Goal: Use online tool/utility

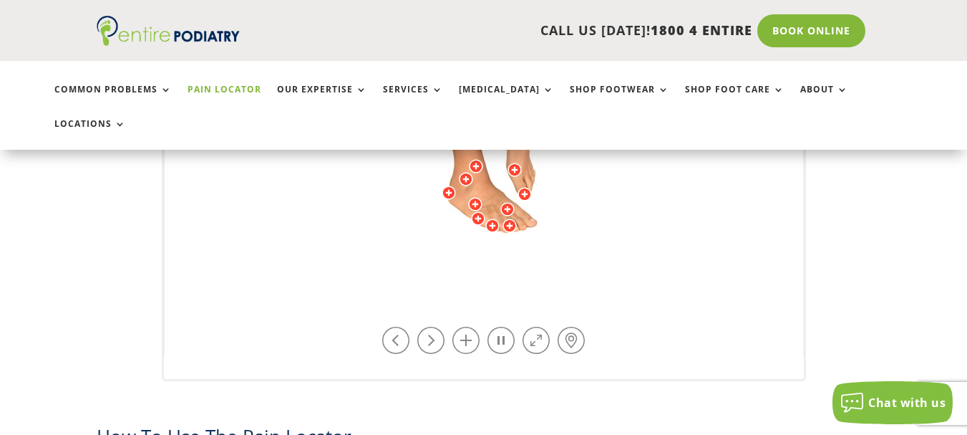
scroll to position [624, 0]
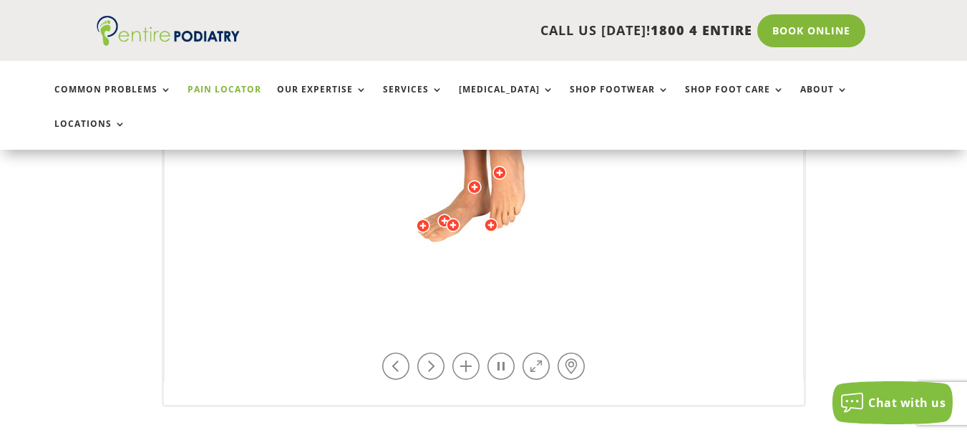
click at [496, 190] on div "Licensed to [PERSON_NAME] Arts & Media Powered by WebRotate 360 ©" at bounding box center [484, 30] width 639 height 708
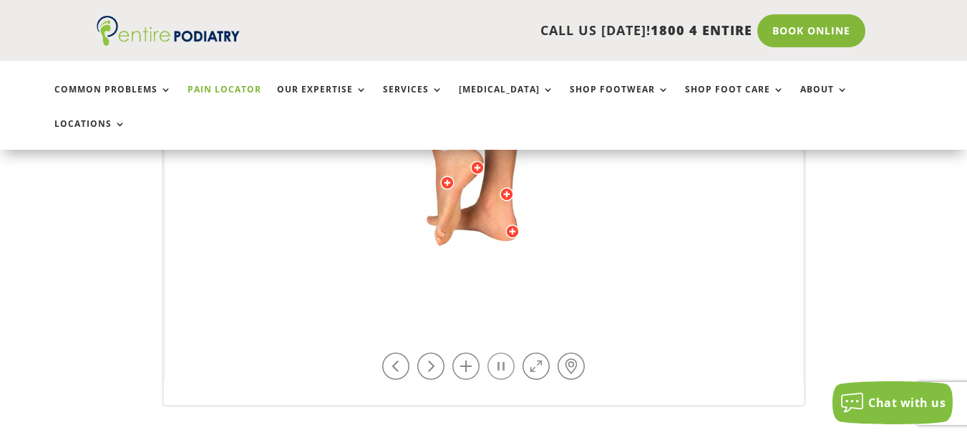
click at [490, 352] on link at bounding box center [501, 365] width 27 height 27
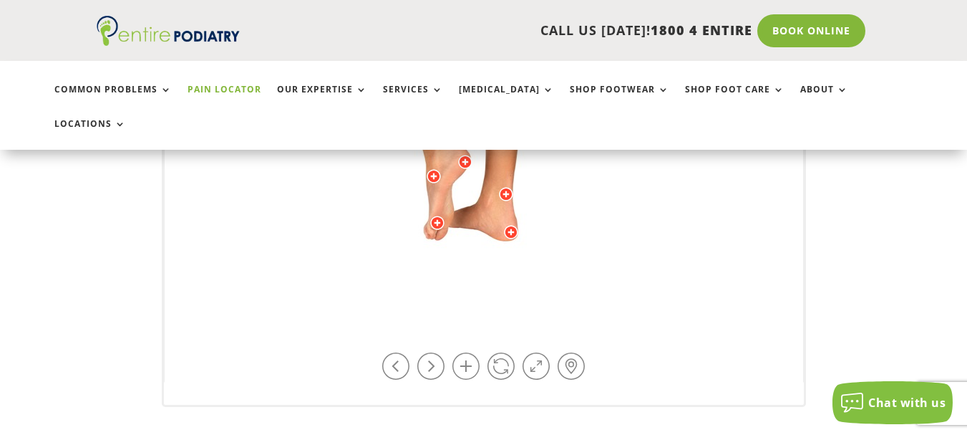
click at [510, 225] on div at bounding box center [511, 232] width 14 height 14
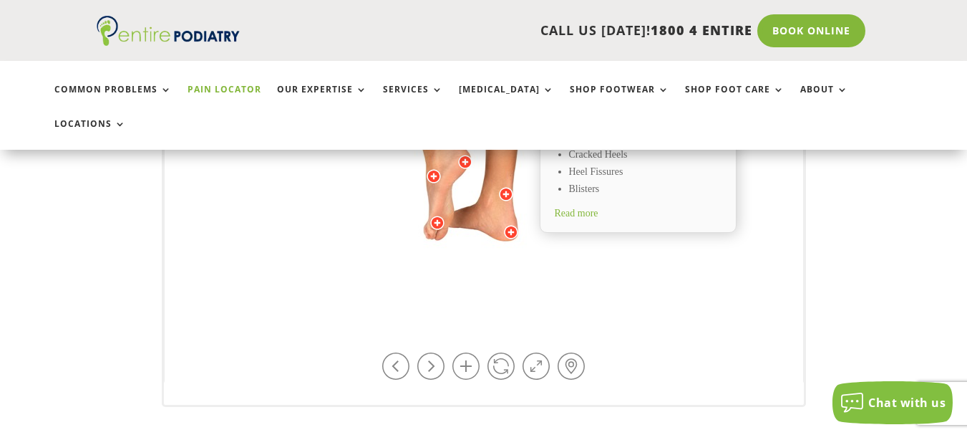
scroll to position [554, 0]
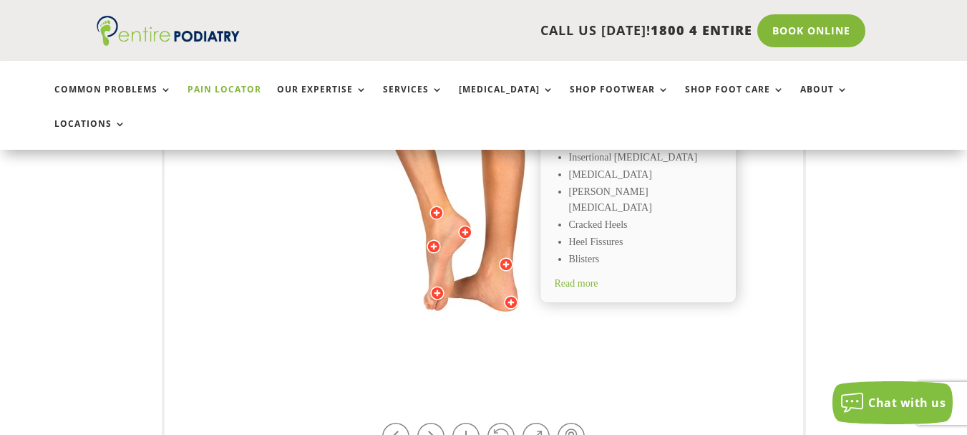
click at [503, 257] on div at bounding box center [506, 264] width 14 height 14
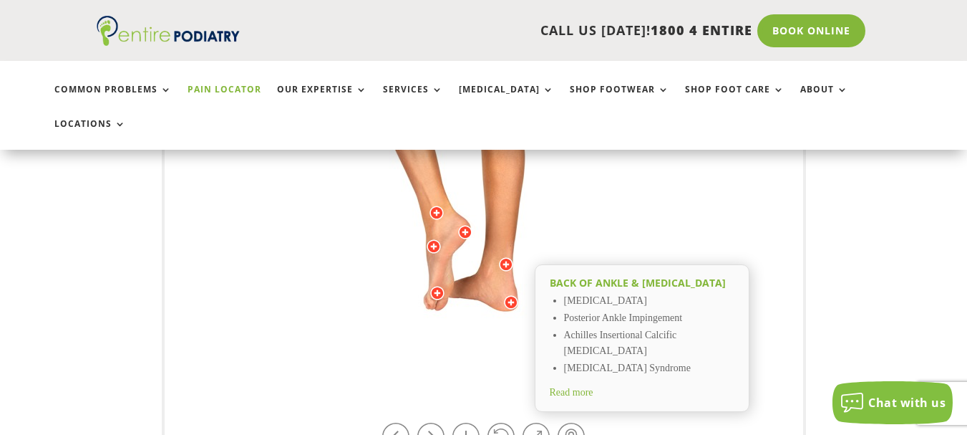
click at [438, 286] on div at bounding box center [437, 293] width 14 height 14
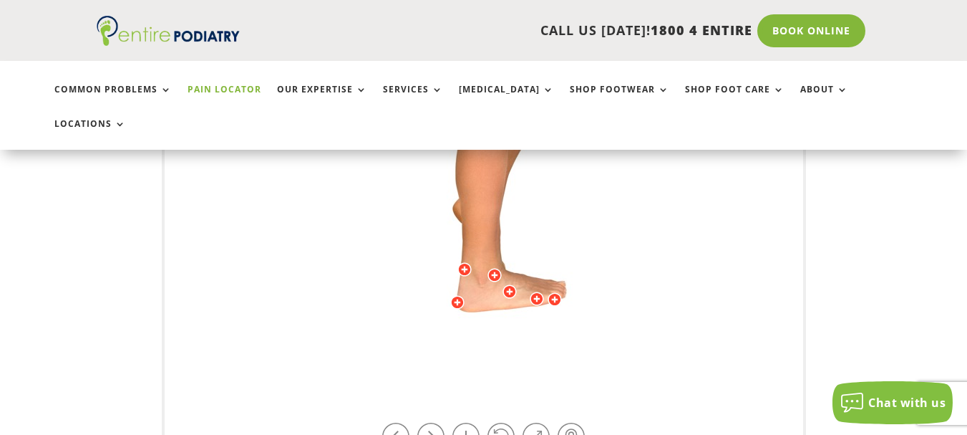
drag, startPoint x: 518, startPoint y: 214, endPoint x: 464, endPoint y: 219, distance: 53.9
click at [464, 219] on img at bounding box center [483, 100] width 395 height 573
click at [490, 268] on div at bounding box center [495, 275] width 14 height 14
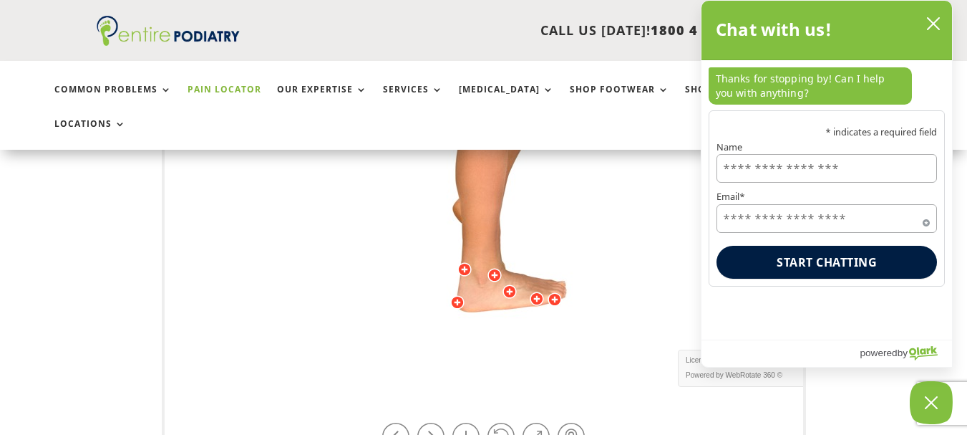
click at [497, 268] on div at bounding box center [495, 275] width 14 height 14
click at [465, 264] on img at bounding box center [483, 100] width 395 height 573
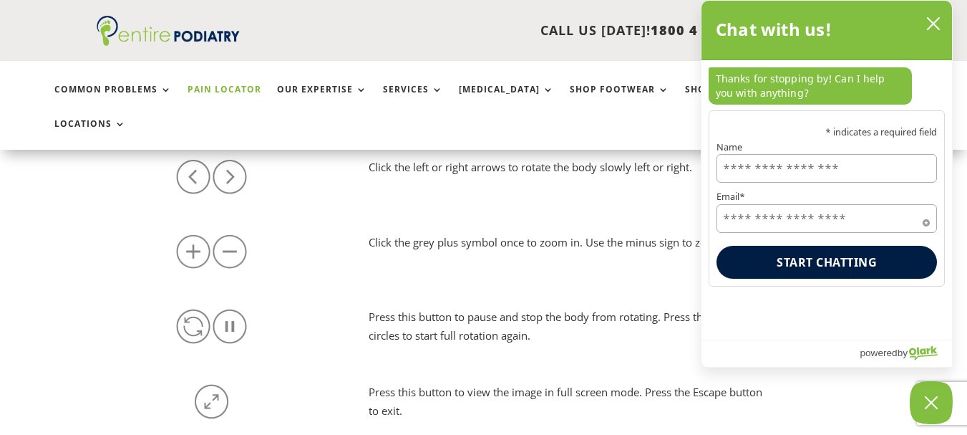
scroll to position [967, 0]
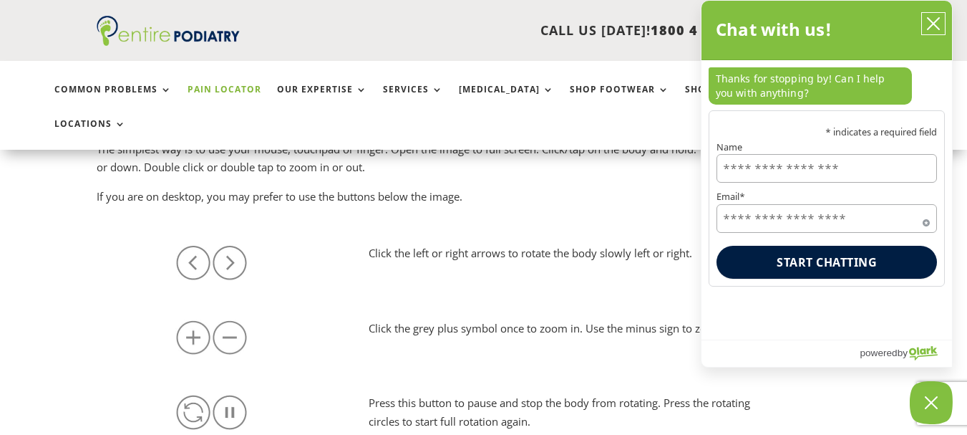
click at [939, 17] on icon "close chatbox" at bounding box center [933, 23] width 14 height 14
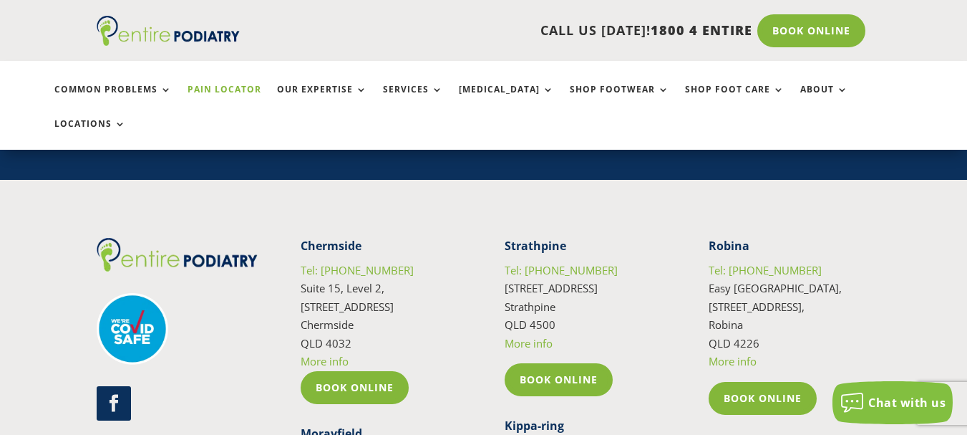
scroll to position [3385, 0]
